Goal: Transaction & Acquisition: Purchase product/service

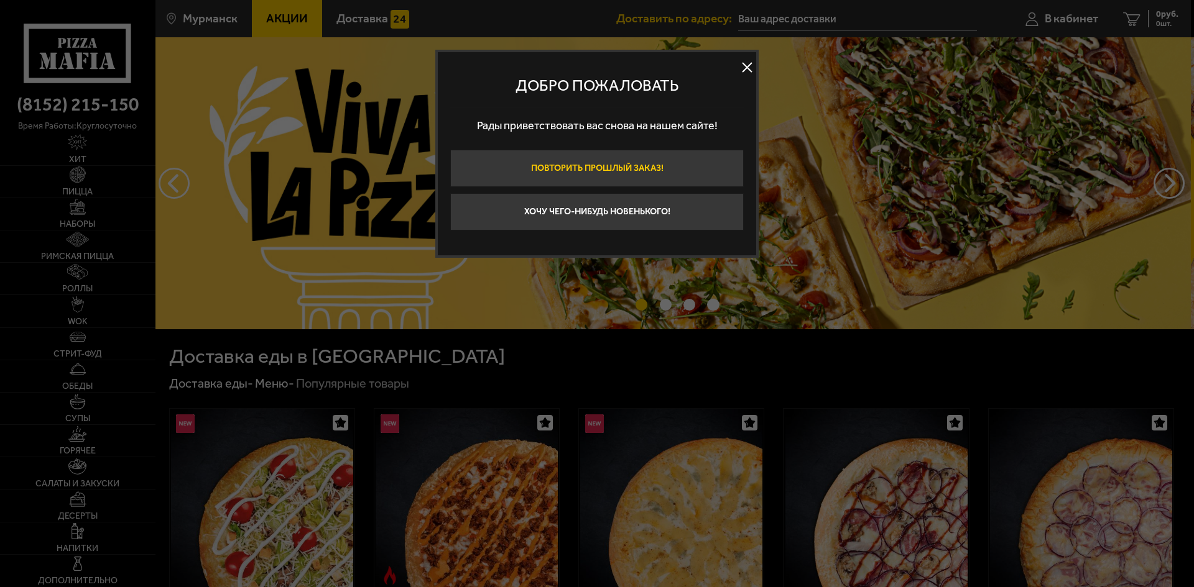
click at [611, 177] on button "Повторить прошлый заказ!" at bounding box center [596, 168] width 293 height 37
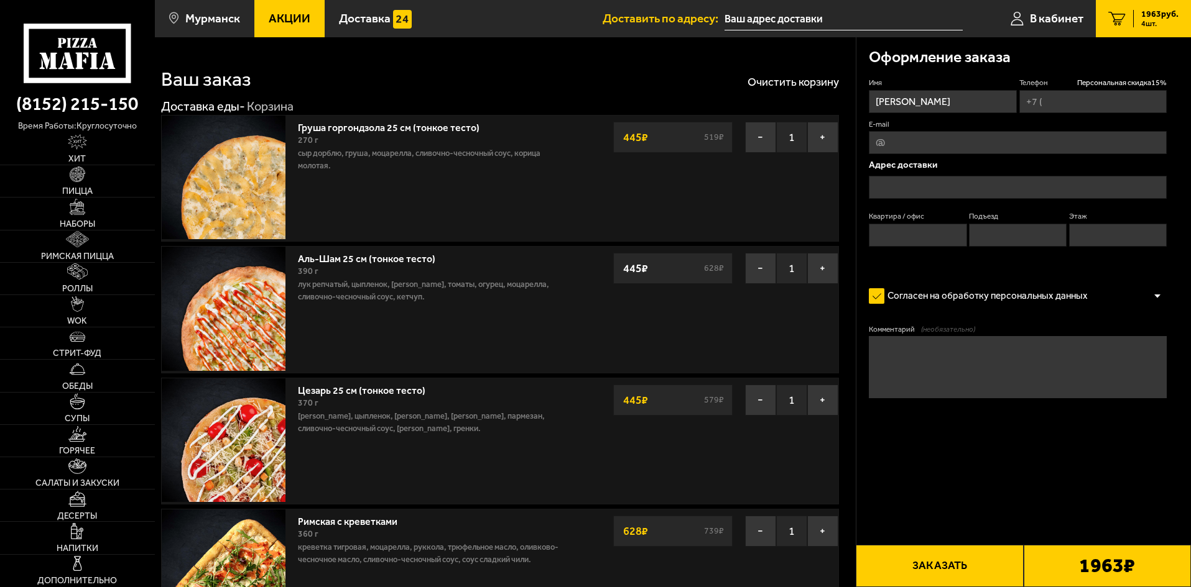
type input "[PHONE_NUMBER]"
type input "[STREET_ADDRESS][PERSON_NAME]"
type input "59"
type input "2"
type input "6"
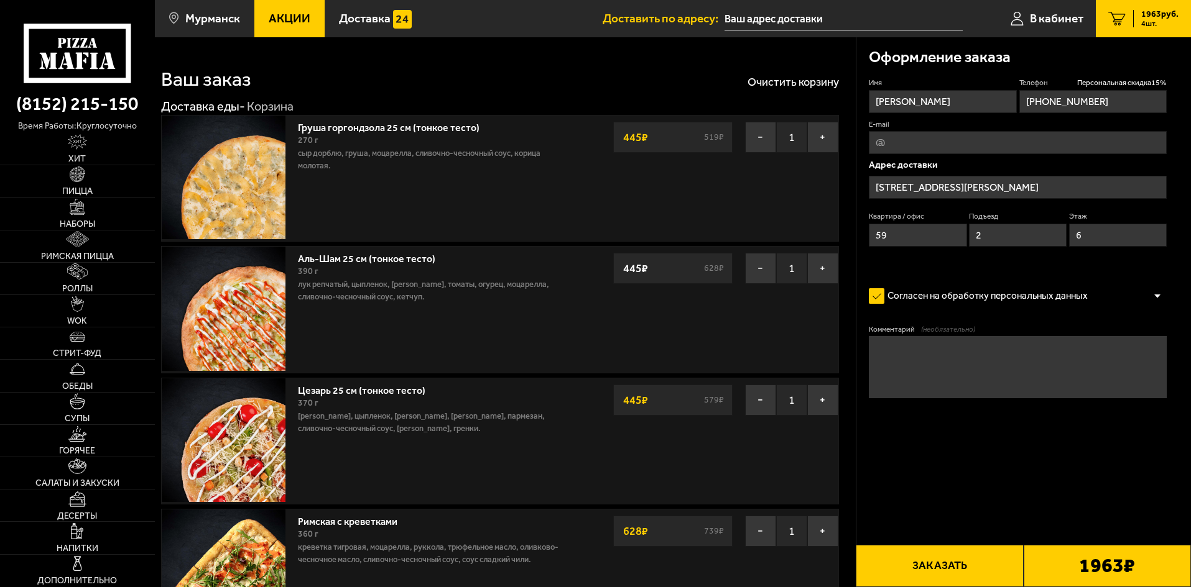
type input "[STREET_ADDRESS][PERSON_NAME]"
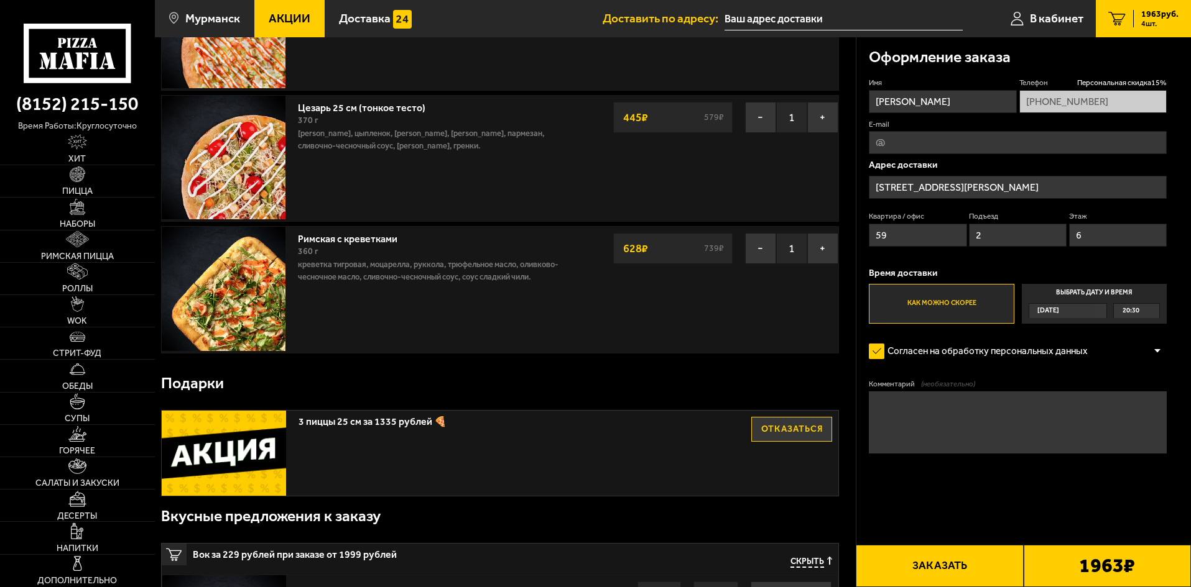
scroll to position [249, 0]
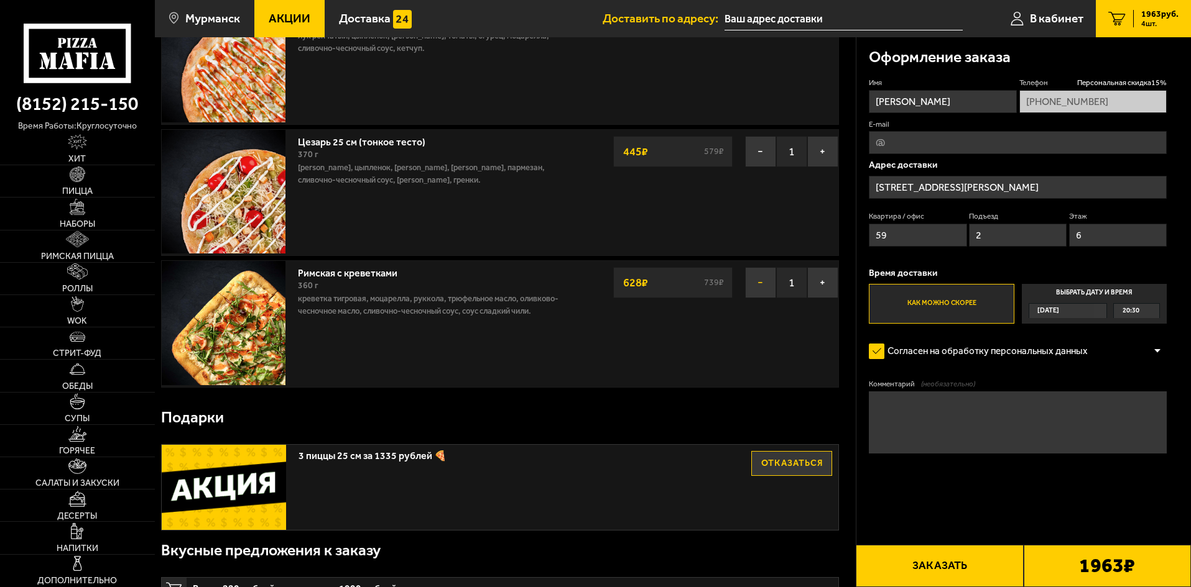
click at [755, 280] on button "−" at bounding box center [760, 282] width 31 height 31
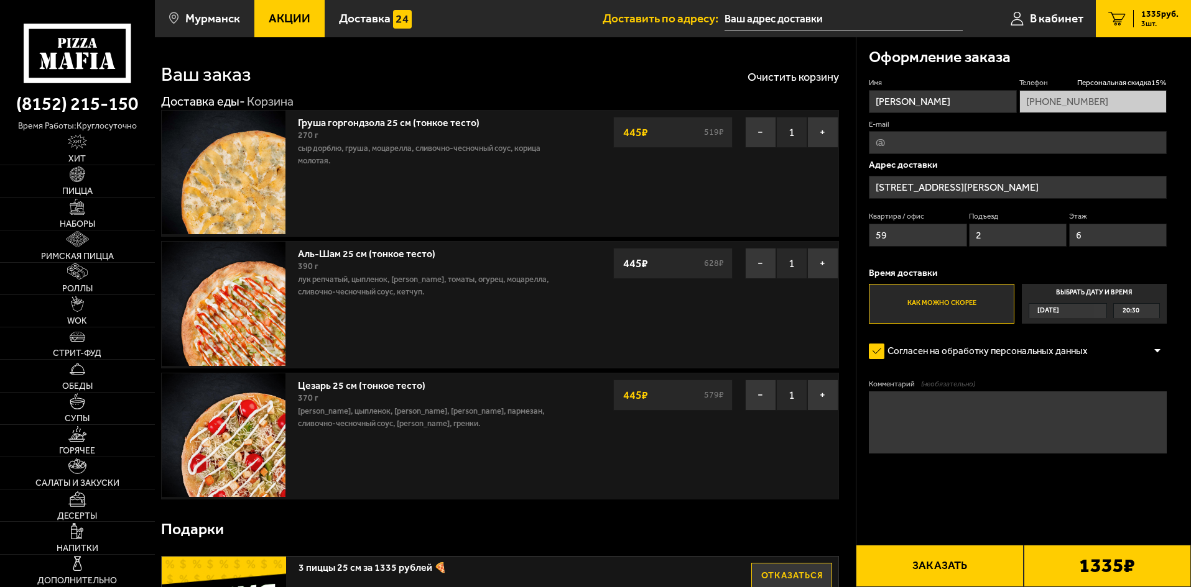
scroll to position [0, 0]
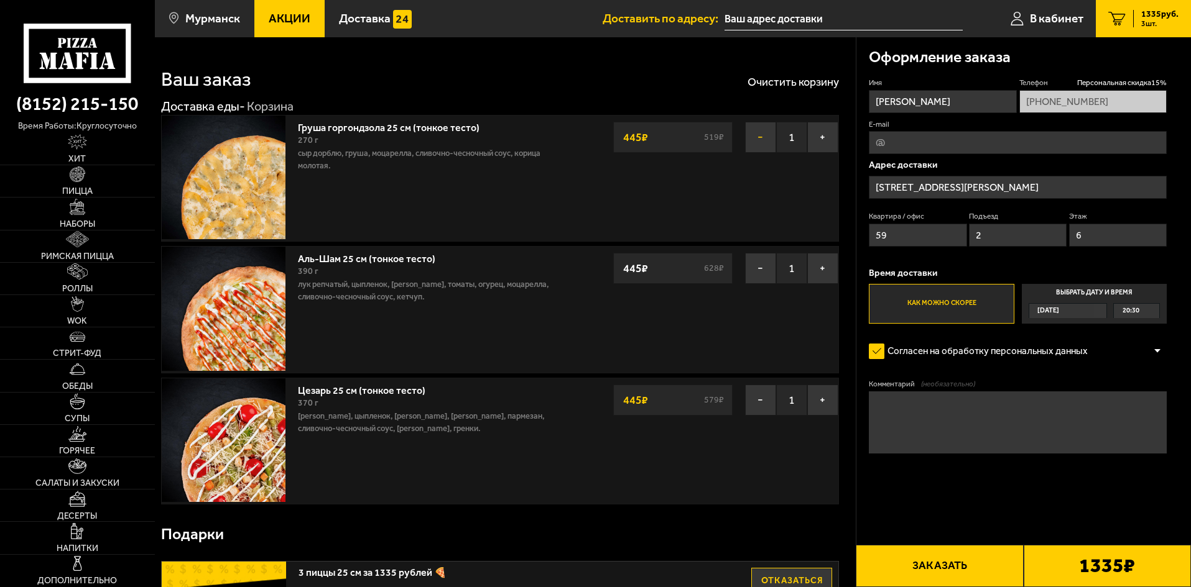
click at [759, 137] on button "−" at bounding box center [760, 137] width 31 height 31
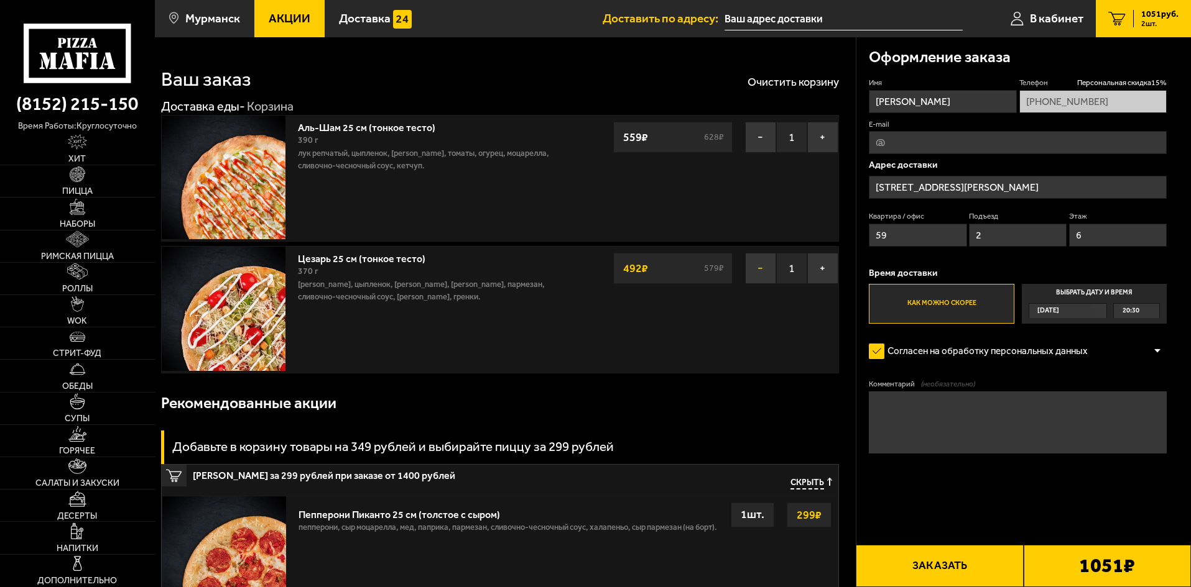
click at [772, 265] on button "−" at bounding box center [760, 268] width 31 height 31
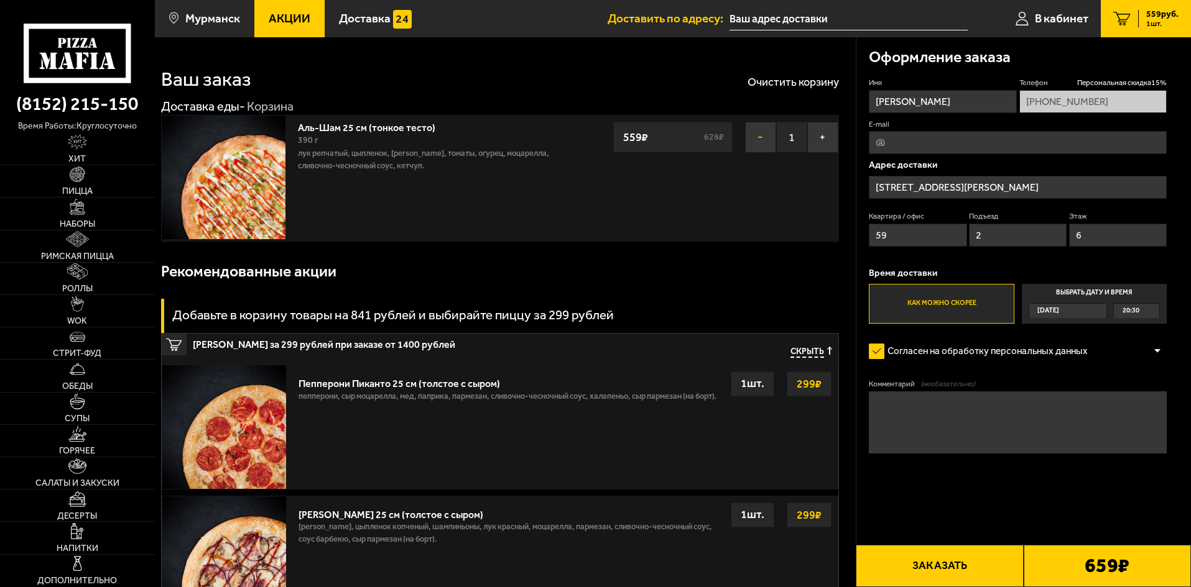
click at [760, 132] on button "−" at bounding box center [760, 137] width 31 height 31
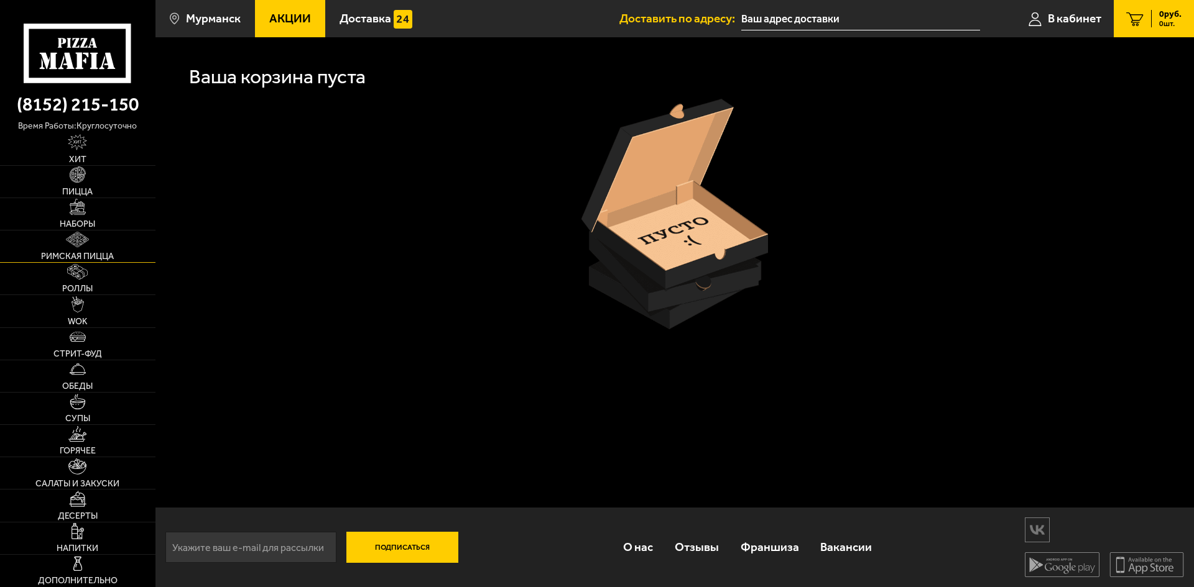
click at [68, 241] on img at bounding box center [77, 240] width 23 height 16
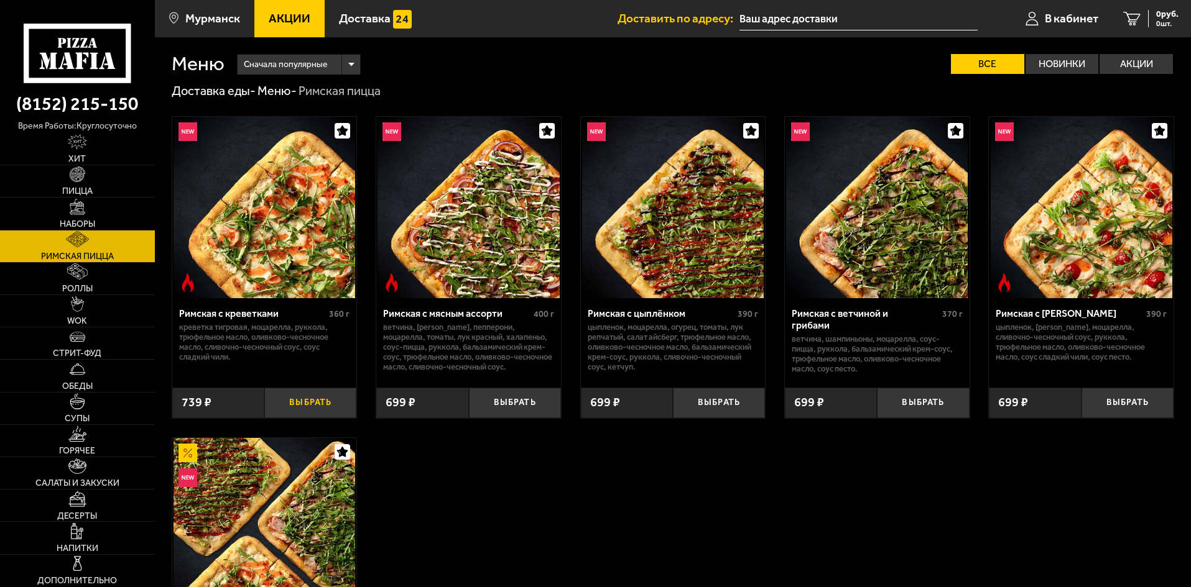
click at [311, 398] on button "Выбрать" at bounding box center [310, 403] width 92 height 30
click at [82, 195] on span "Пицца" at bounding box center [77, 191] width 30 height 9
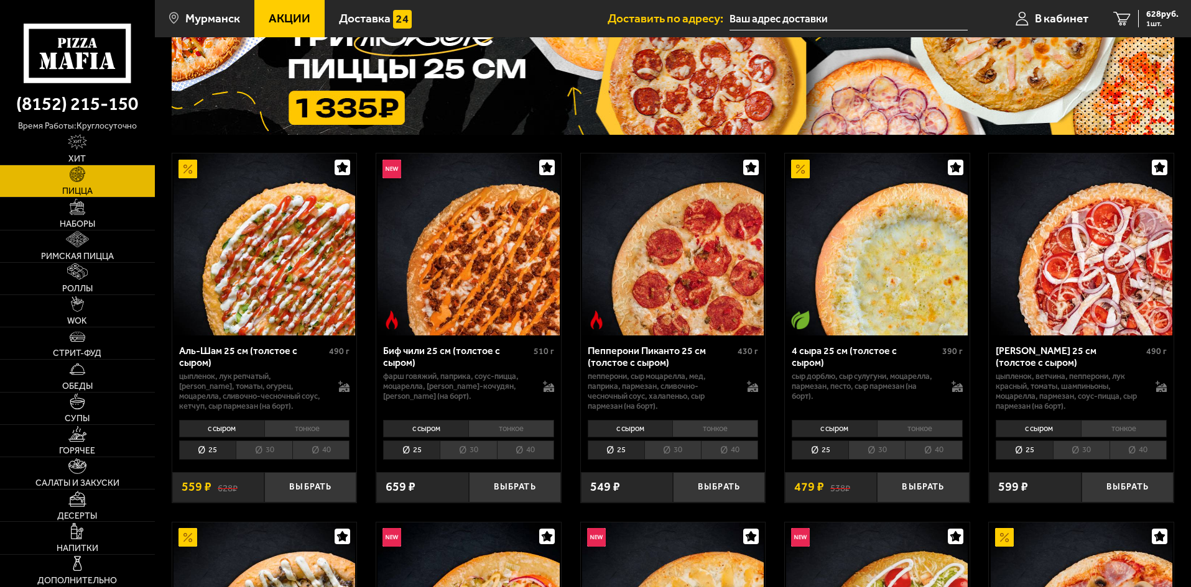
scroll to position [124, 0]
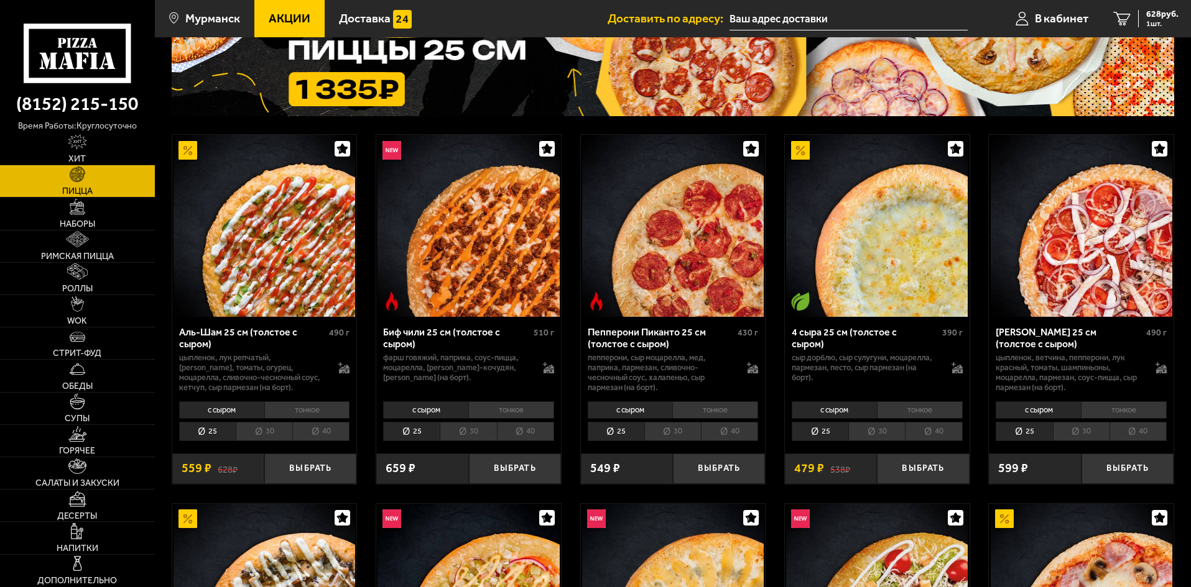
click at [291, 408] on li "тонкое" at bounding box center [307, 410] width 86 height 17
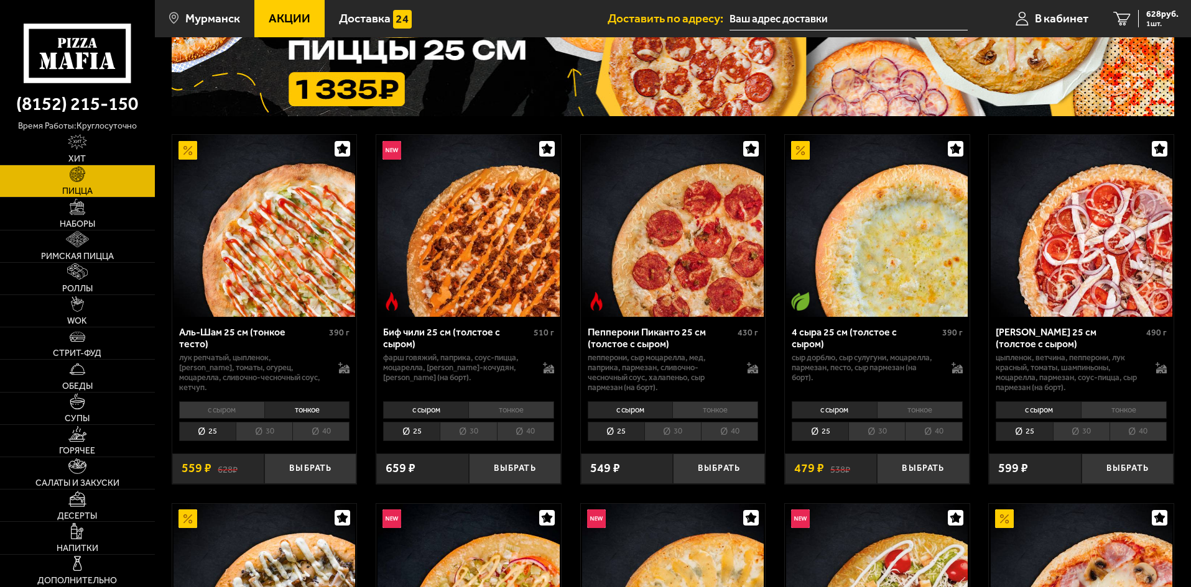
click at [252, 435] on li "30" at bounding box center [264, 431] width 57 height 19
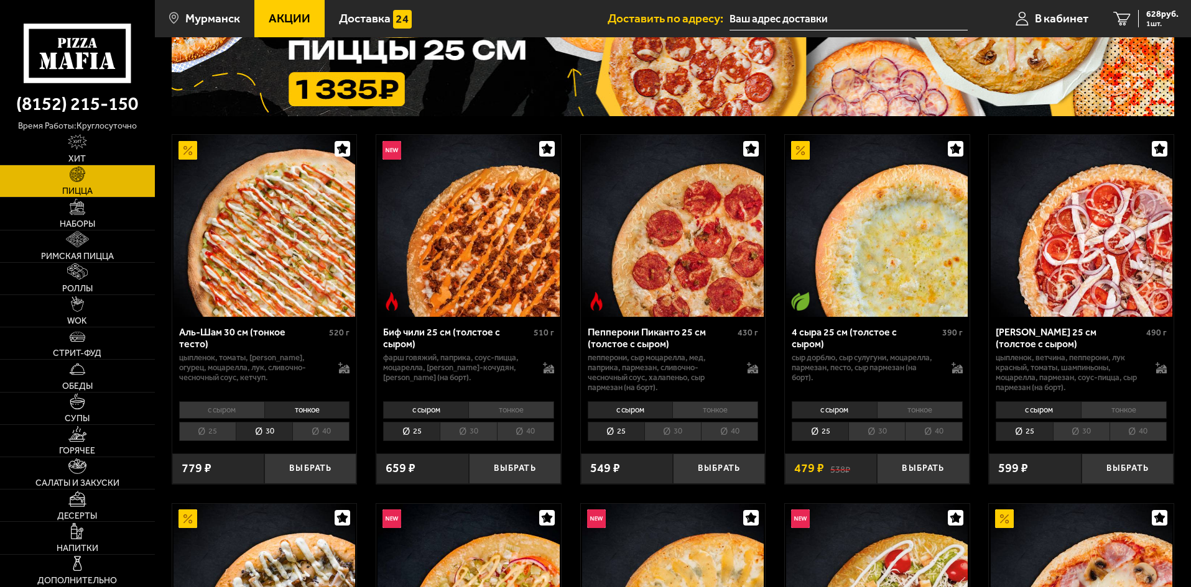
click at [230, 412] on li "с сыром" at bounding box center [221, 410] width 85 height 17
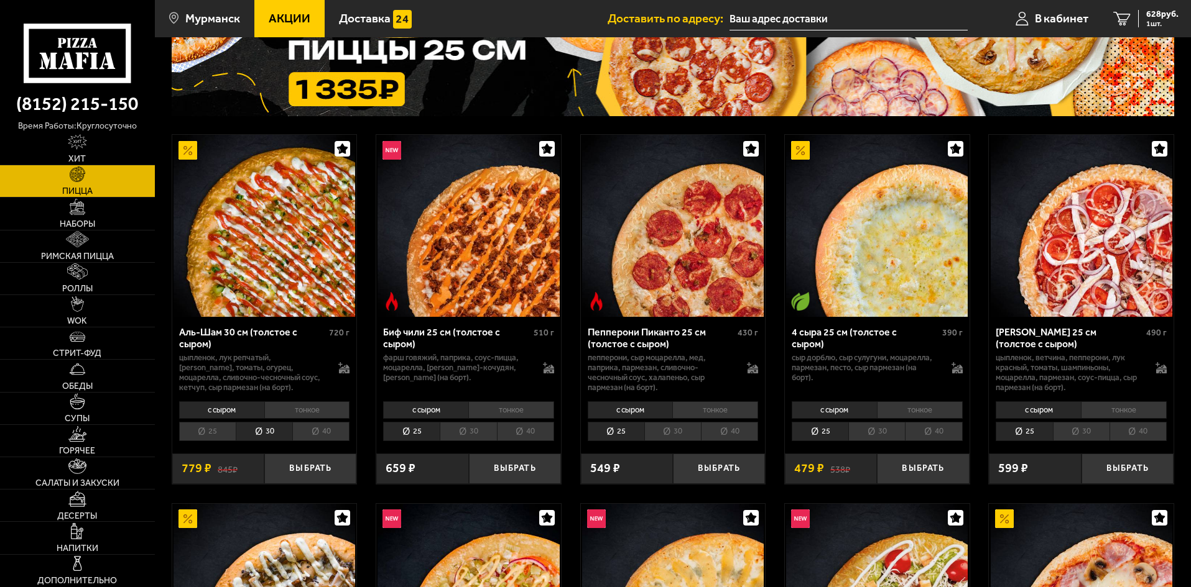
click at [221, 429] on li "25" at bounding box center [207, 431] width 57 height 19
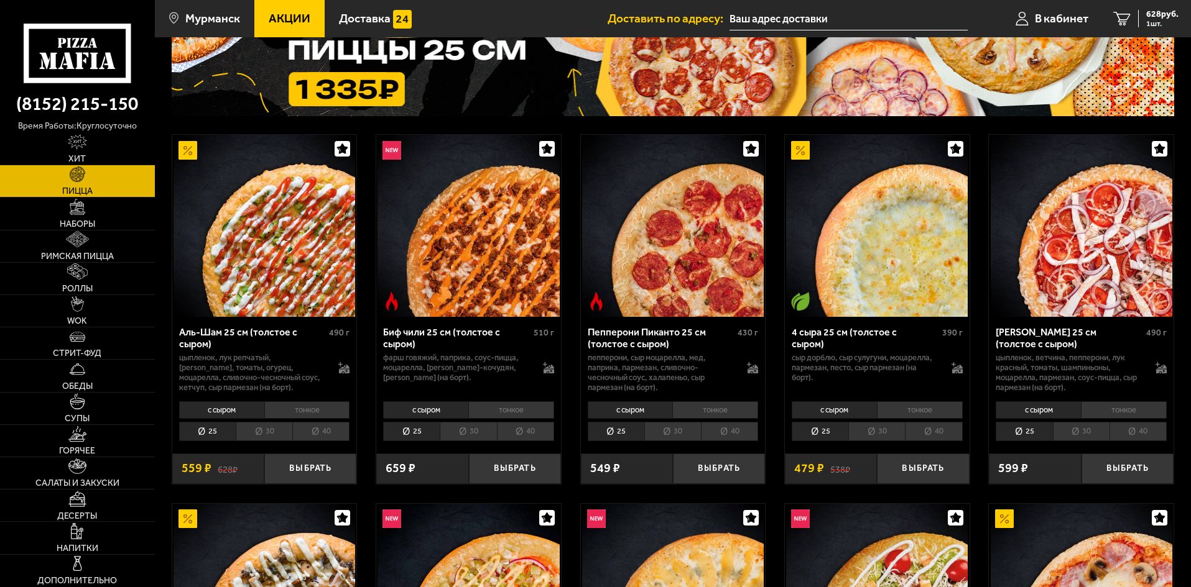
click at [269, 436] on li "30" at bounding box center [264, 431] width 57 height 19
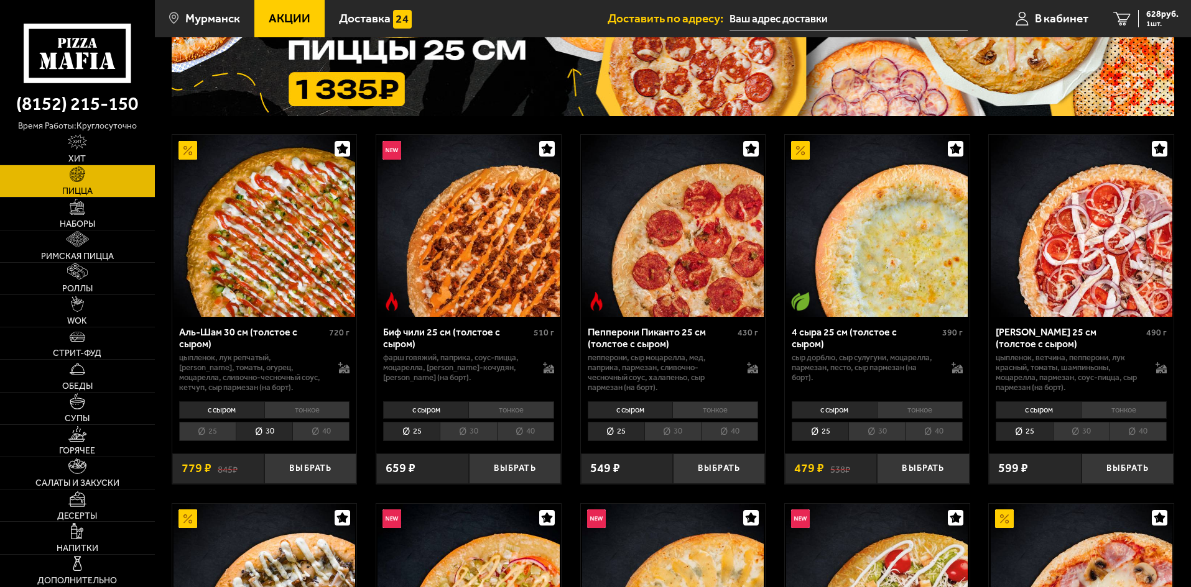
click at [290, 409] on li "тонкое" at bounding box center [307, 410] width 86 height 17
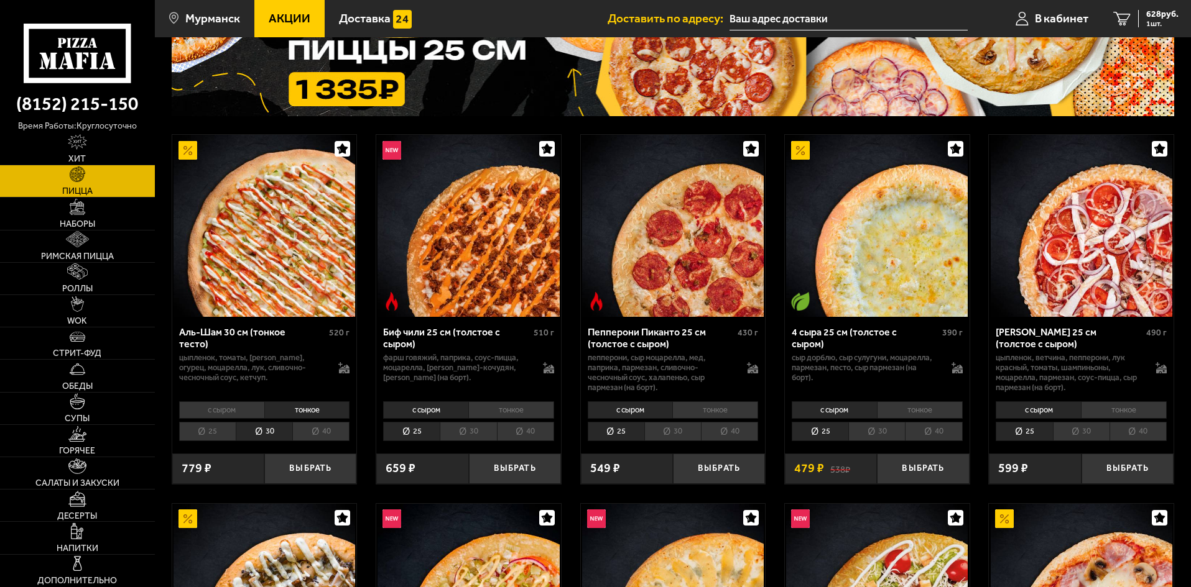
click at [262, 413] on li "с сыром" at bounding box center [221, 410] width 85 height 17
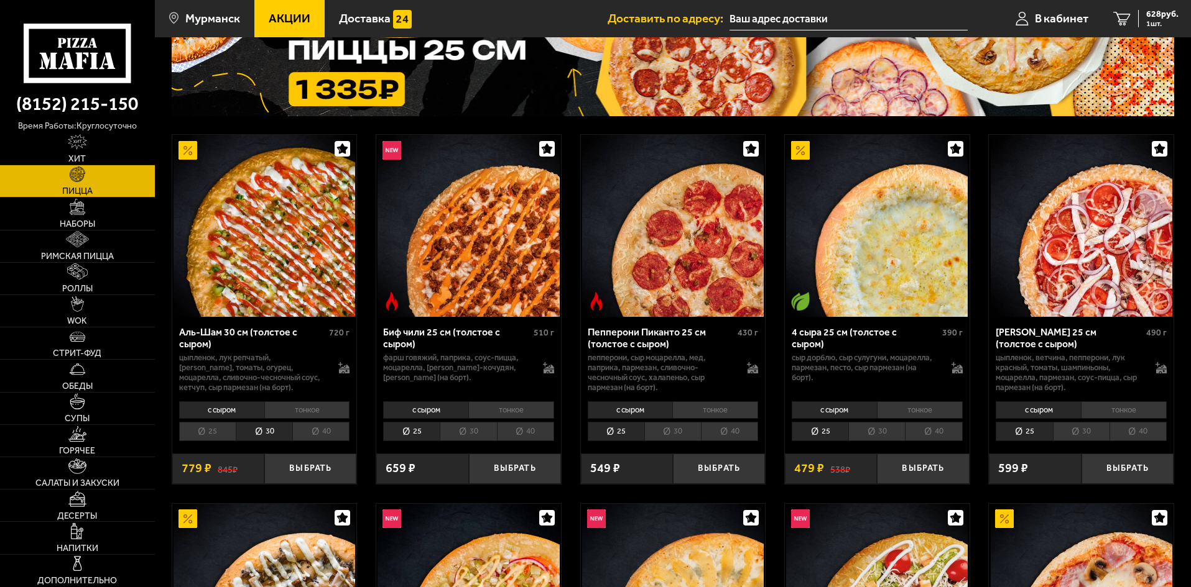
click at [279, 413] on li "тонкое" at bounding box center [307, 410] width 86 height 17
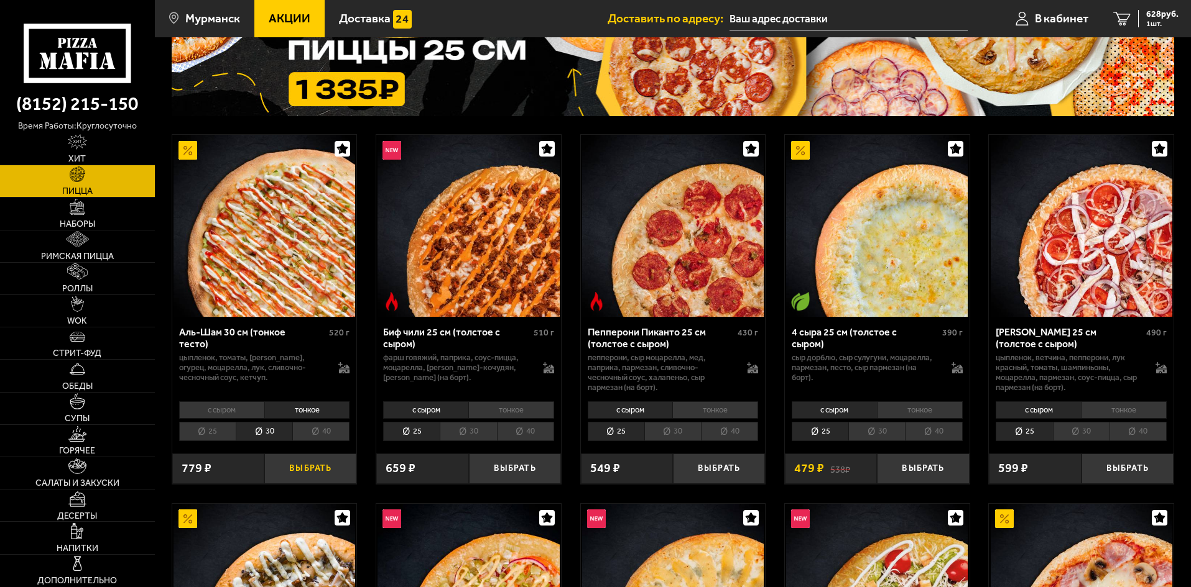
click at [312, 475] on button "Выбрать" at bounding box center [310, 469] width 92 height 30
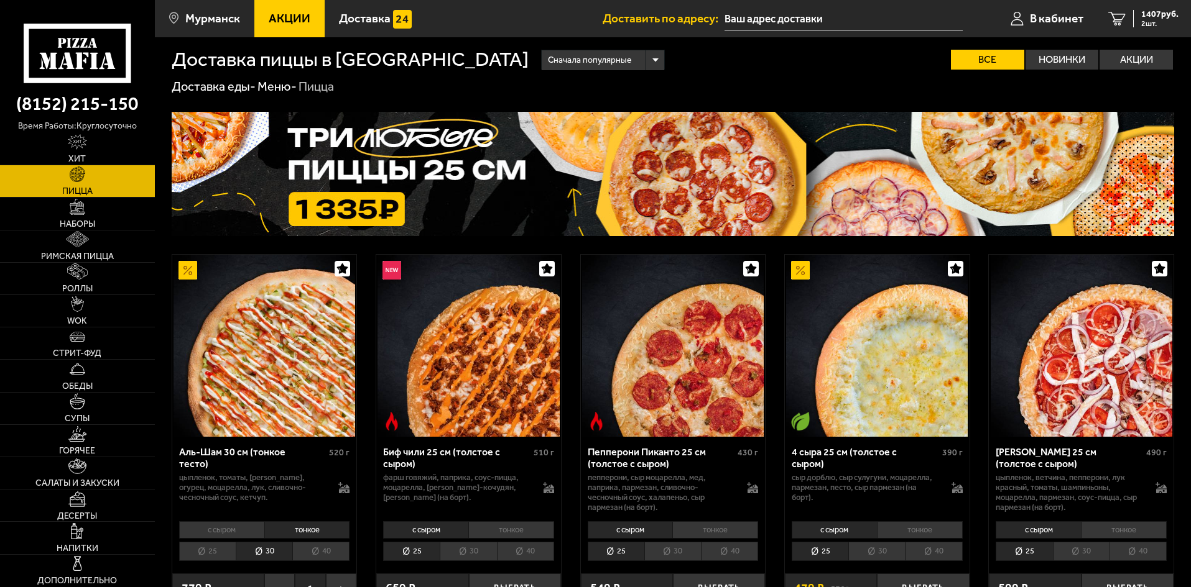
scroll to position [0, 0]
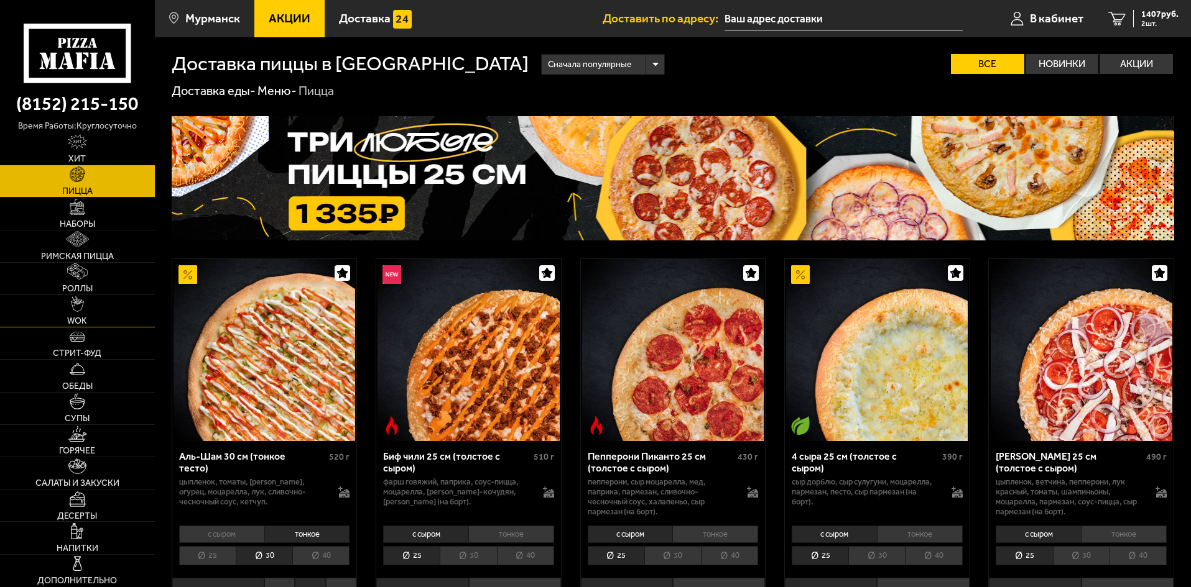
click at [88, 320] on link "WOK" at bounding box center [77, 311] width 155 height 32
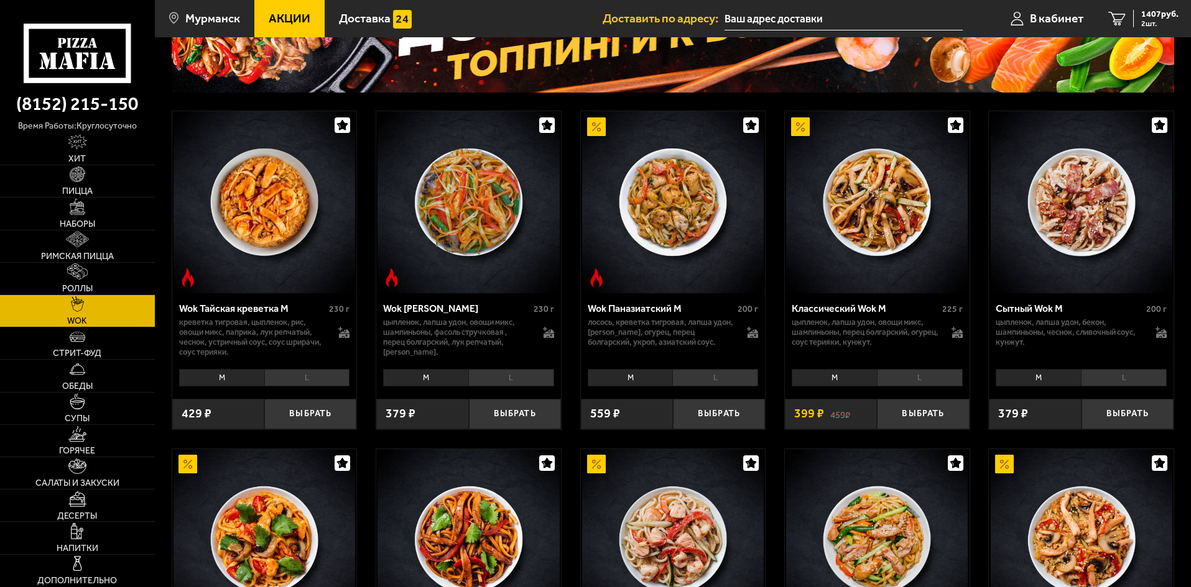
scroll to position [435, 0]
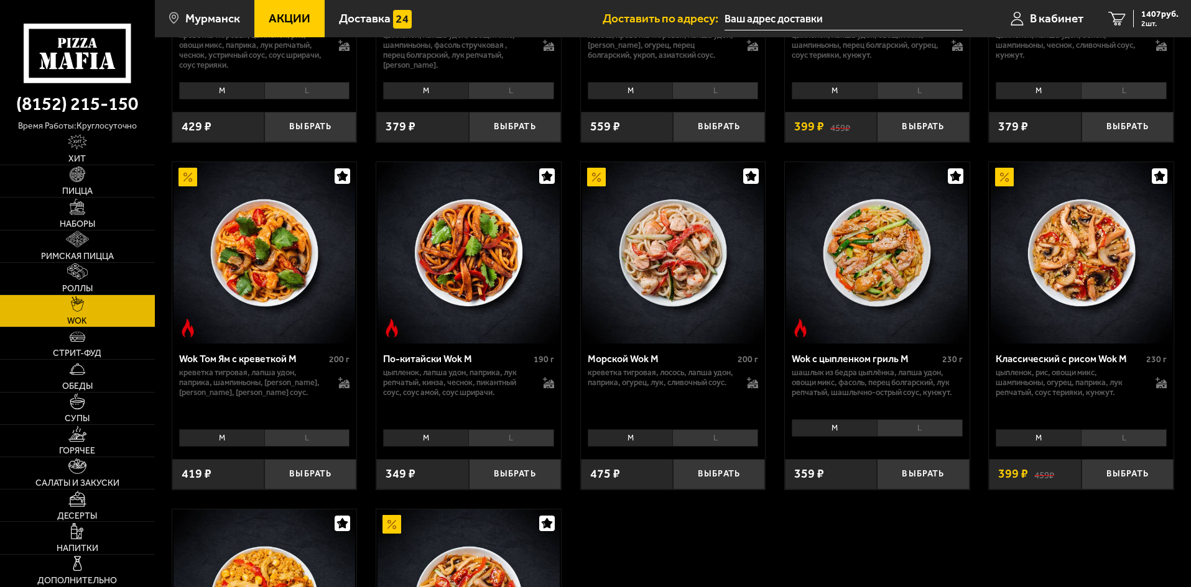
click at [902, 429] on li "L" at bounding box center [920, 428] width 86 height 17
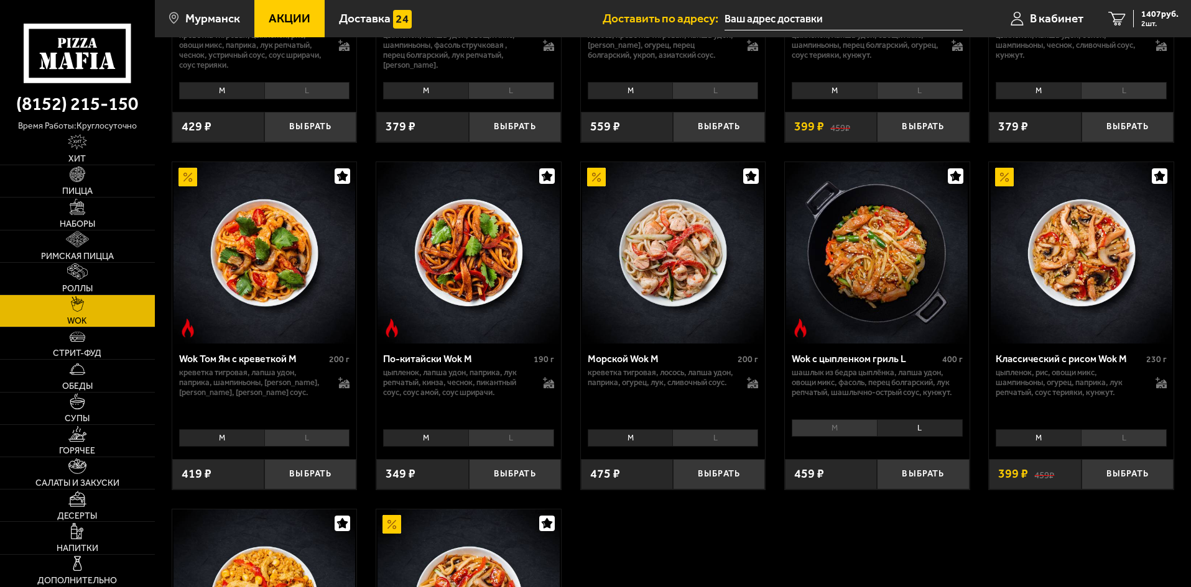
click at [832, 426] on li "M" at bounding box center [833, 428] width 85 height 17
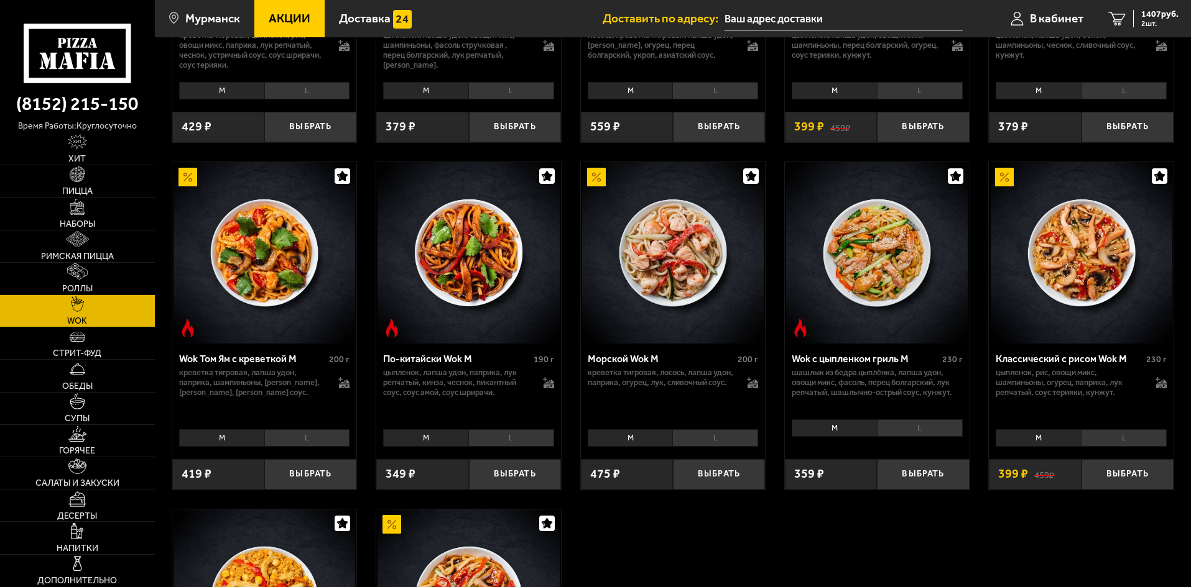
click at [912, 437] on li "L" at bounding box center [920, 428] width 86 height 17
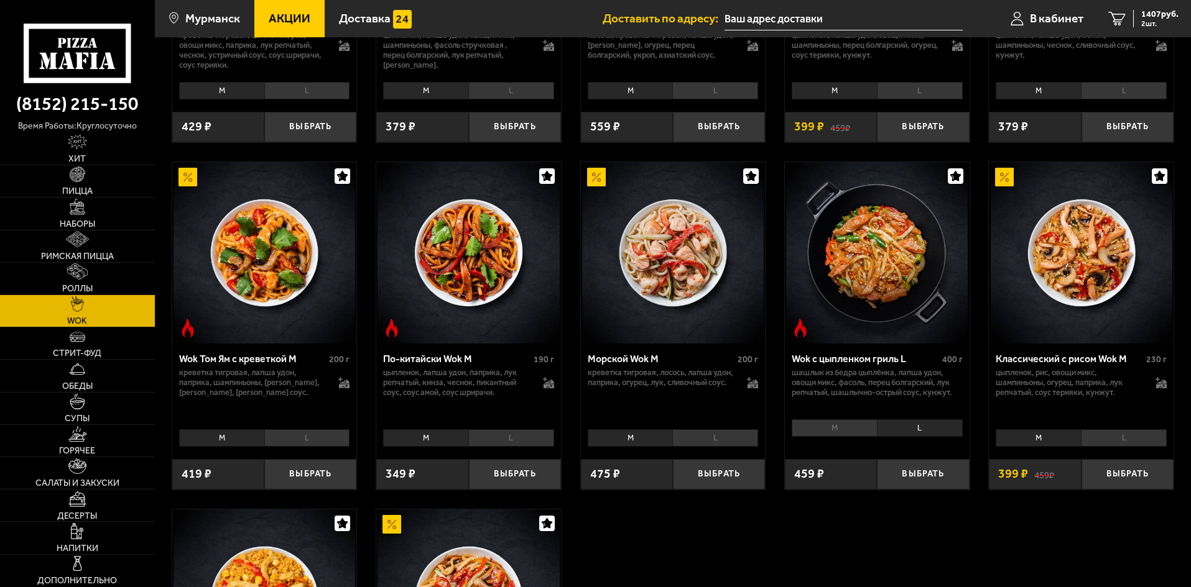
click at [504, 440] on li "L" at bounding box center [511, 438] width 86 height 17
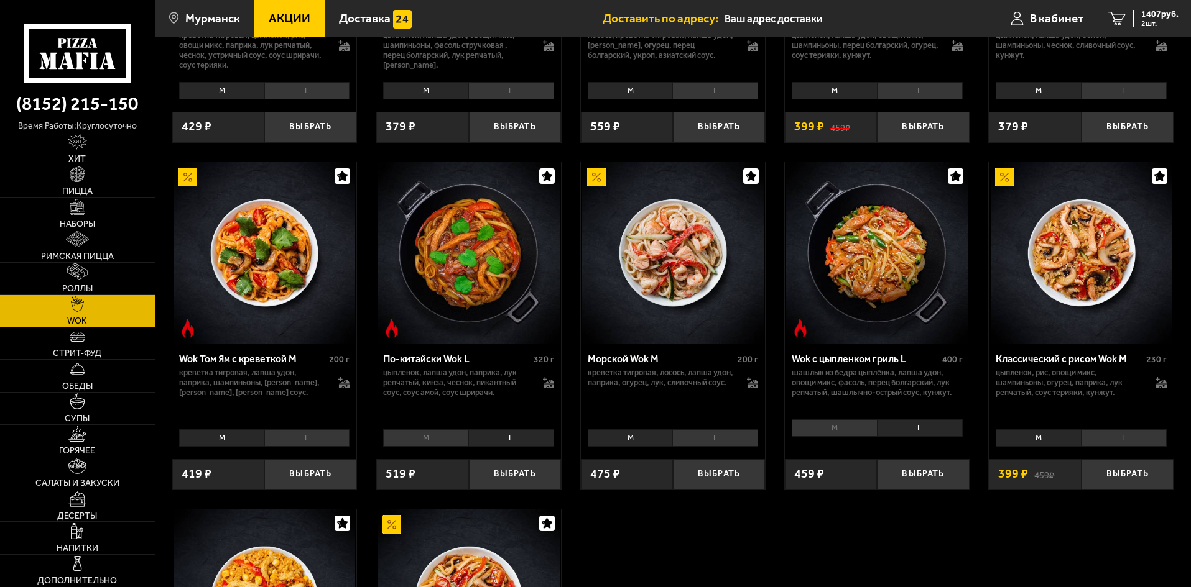
click at [427, 447] on li "M" at bounding box center [425, 438] width 85 height 17
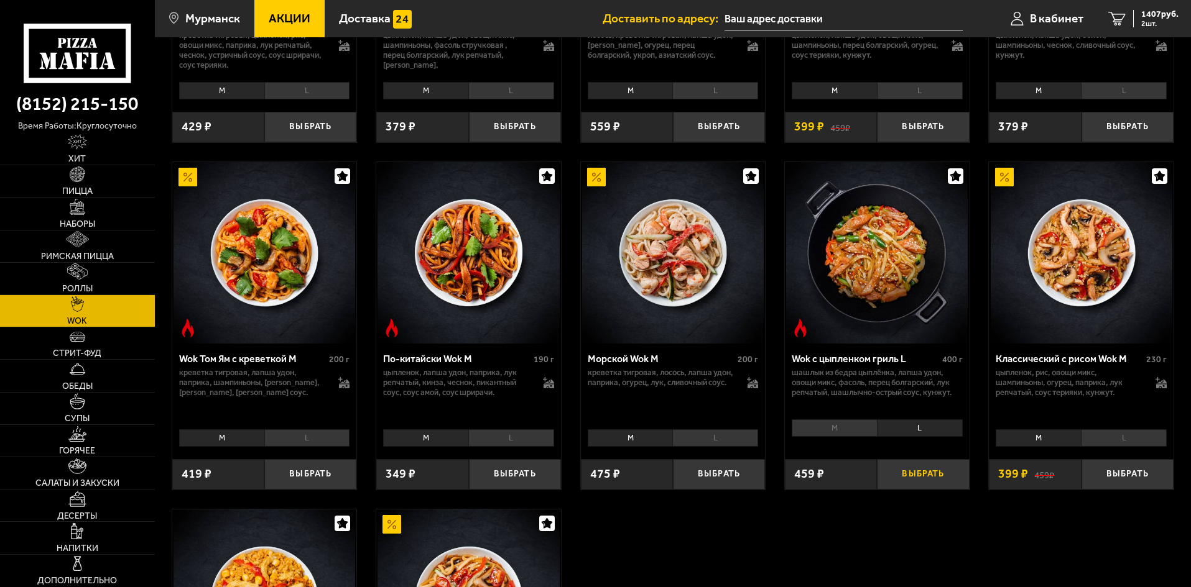
click at [890, 469] on button "Выбрать" at bounding box center [923, 474] width 92 height 30
click at [1143, 20] on span "3 шт." at bounding box center [1159, 23] width 37 height 7
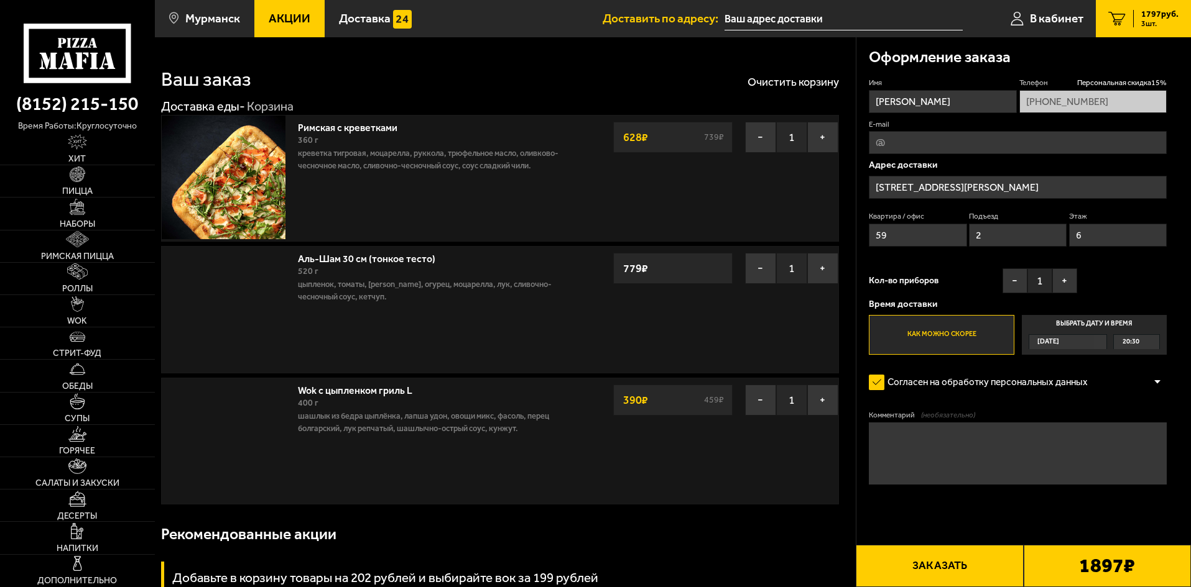
type input "[STREET_ADDRESS][PERSON_NAME]"
